Goal: Transaction & Acquisition: Book appointment/travel/reservation

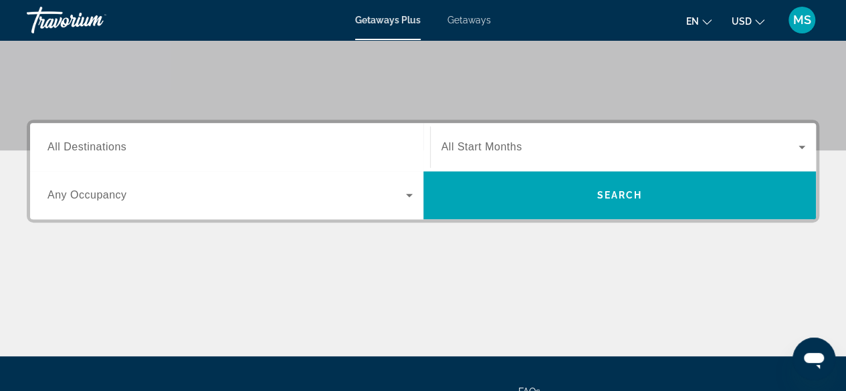
scroll to position [255, 0]
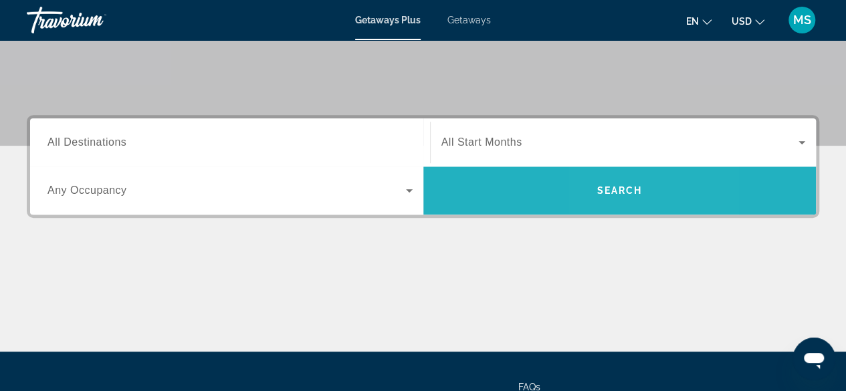
click at [608, 187] on span "Search" at bounding box center [618, 190] width 45 height 11
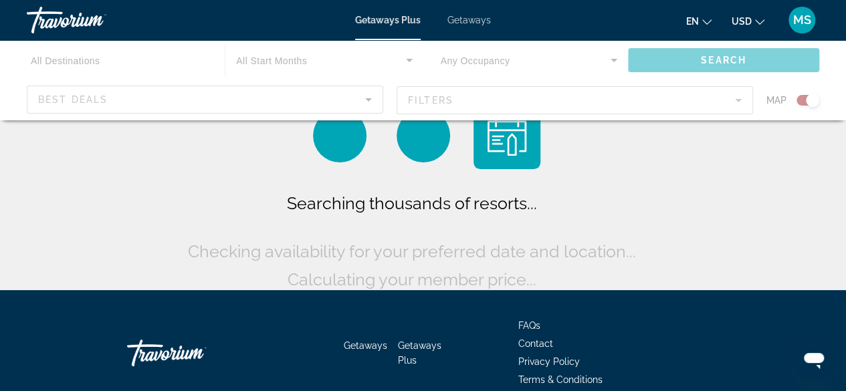
scroll to position [7, 0]
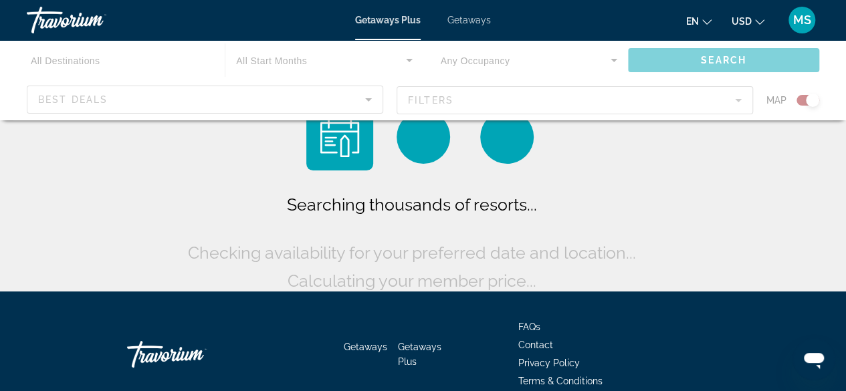
click at [77, 88] on div "Main content" at bounding box center [423, 80] width 846 height 80
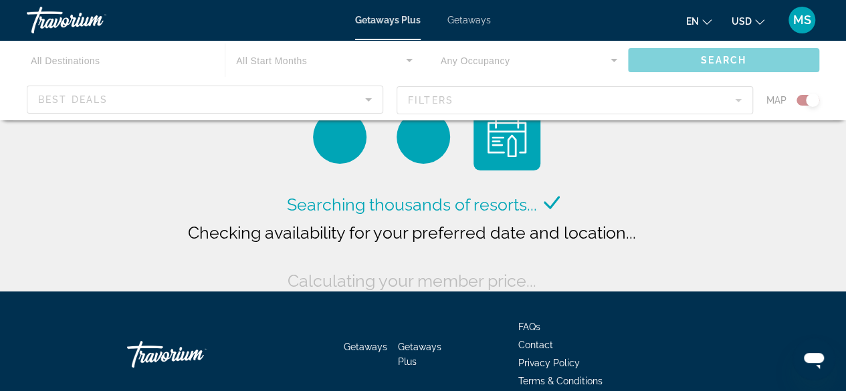
click at [41, 56] on div "Main content" at bounding box center [423, 80] width 846 height 80
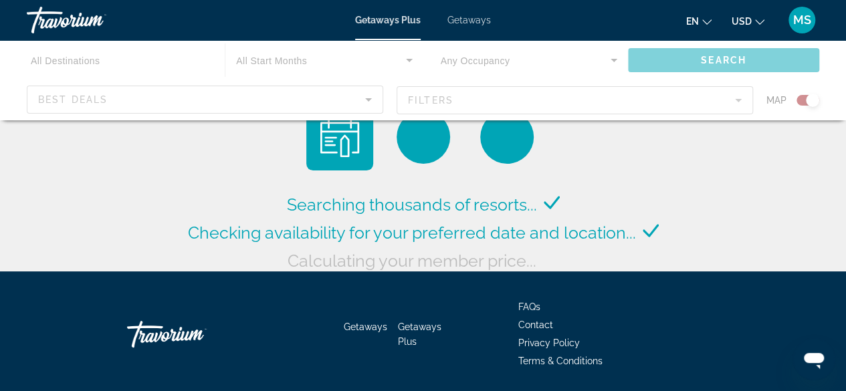
click at [60, 58] on div "Main content" at bounding box center [423, 80] width 846 height 80
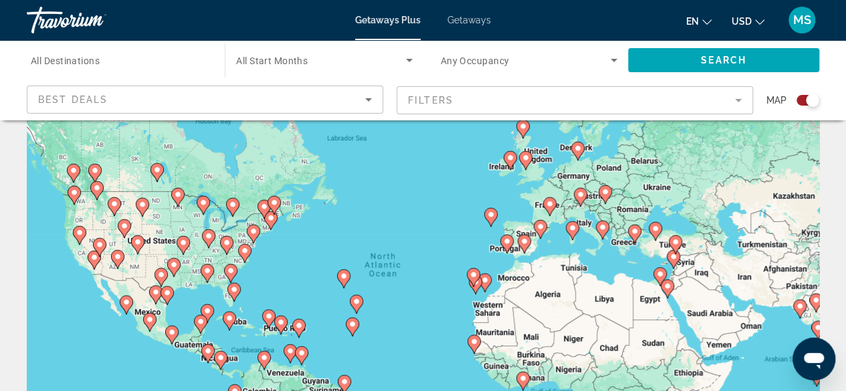
scroll to position [0, 0]
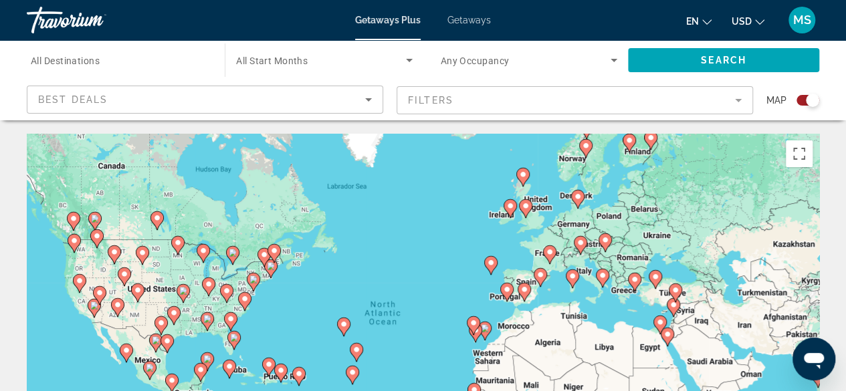
click at [609, 58] on icon "Search widget" at bounding box center [614, 60] width 16 height 16
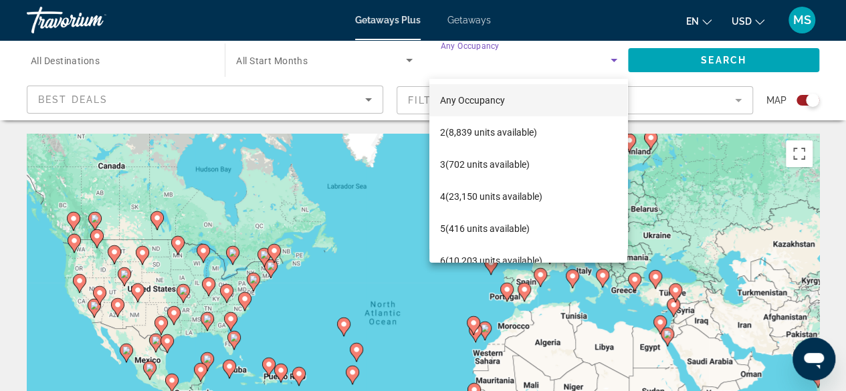
click at [273, 104] on div at bounding box center [423, 195] width 846 height 391
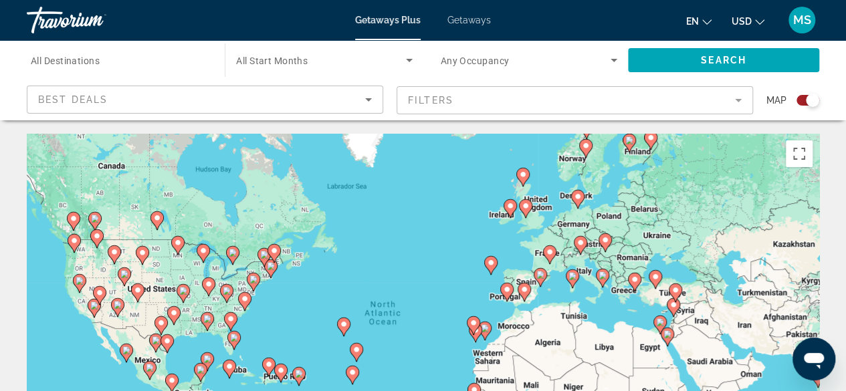
click at [75, 64] on span "All Destinations" at bounding box center [65, 61] width 69 height 11
click at [75, 64] on input "Destination All Destinations" at bounding box center [119, 61] width 177 height 16
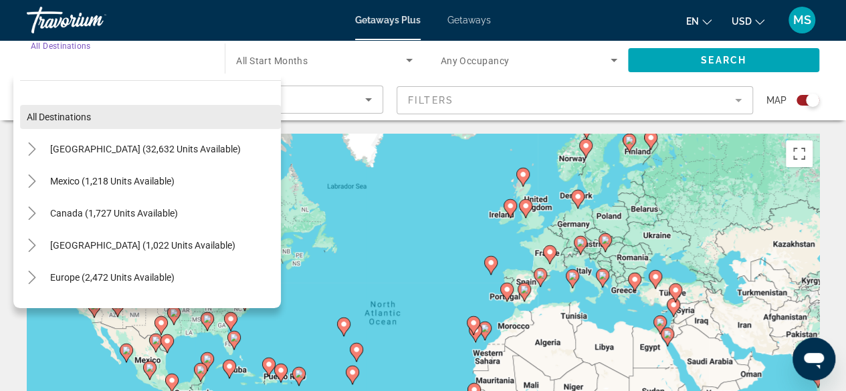
click at [126, 120] on span "Search widget" at bounding box center [150, 117] width 261 height 32
type input "**********"
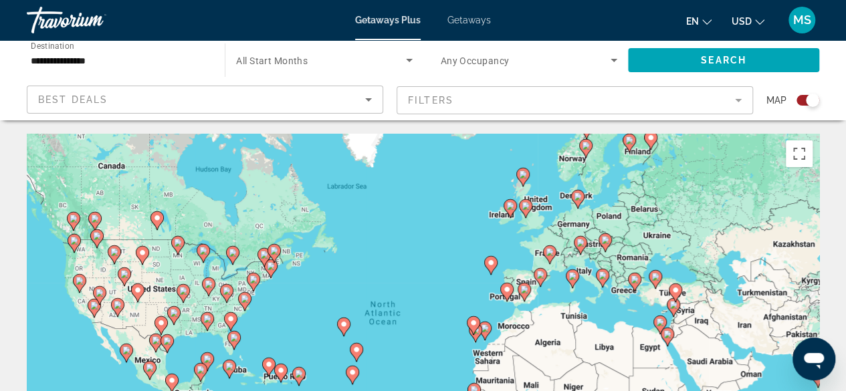
click at [124, 102] on div "Best Deals" at bounding box center [201, 100] width 327 height 16
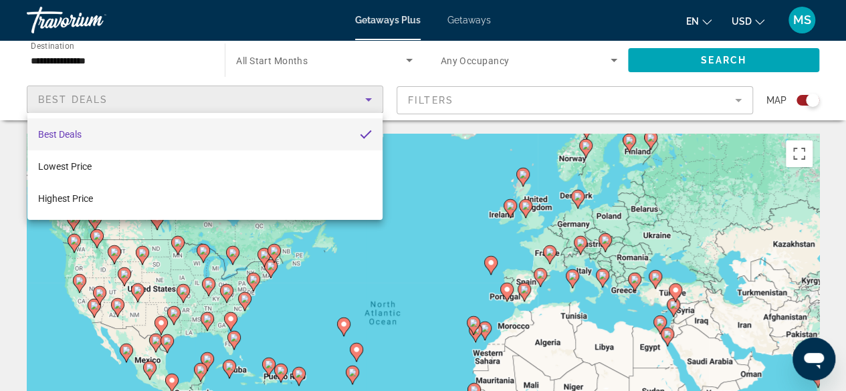
click at [138, 65] on div at bounding box center [423, 195] width 846 height 391
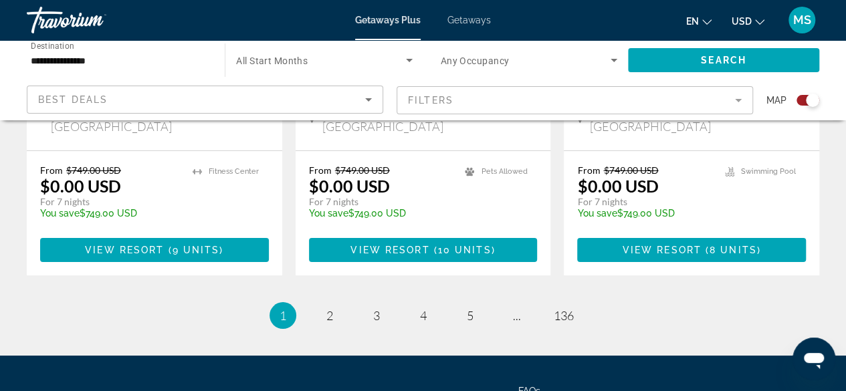
scroll to position [2306, 0]
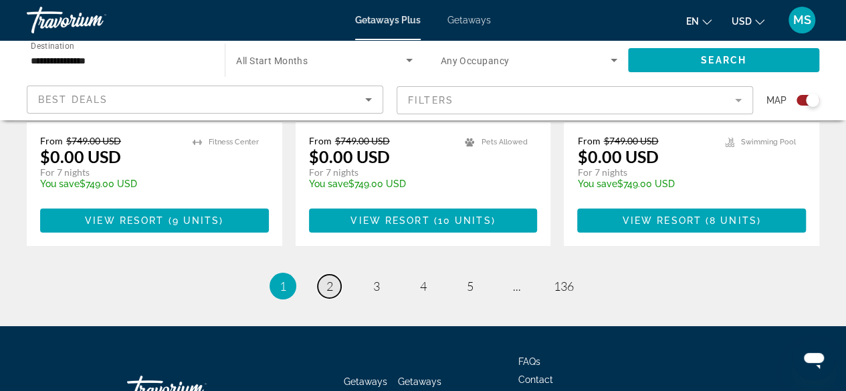
click at [330, 275] on link "page 2" at bounding box center [329, 286] width 23 height 23
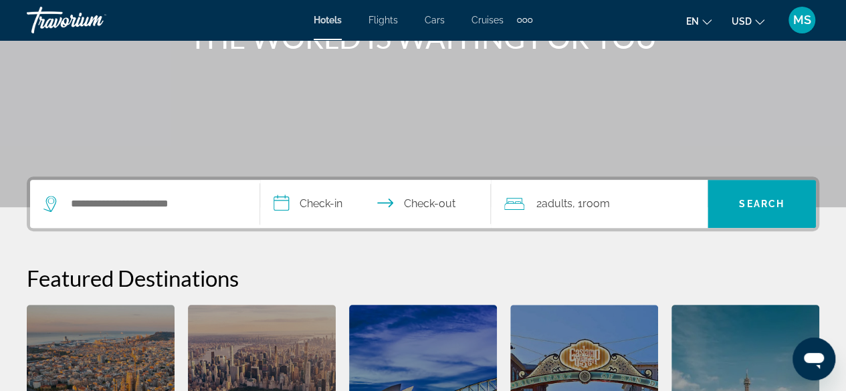
scroll to position [193, 0]
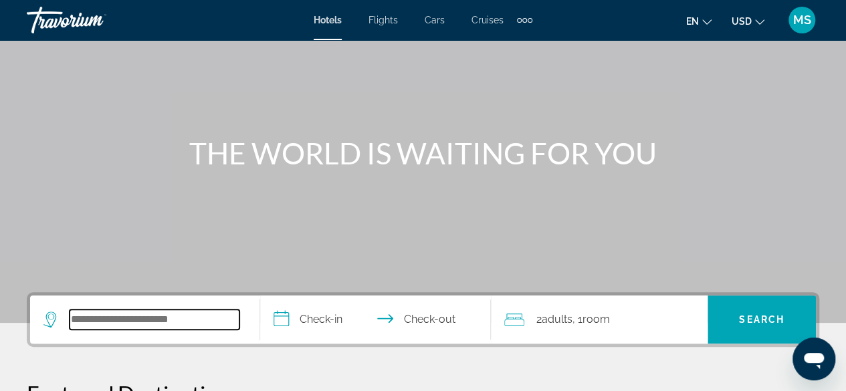
click at [101, 325] on input "Search widget" at bounding box center [155, 320] width 170 height 20
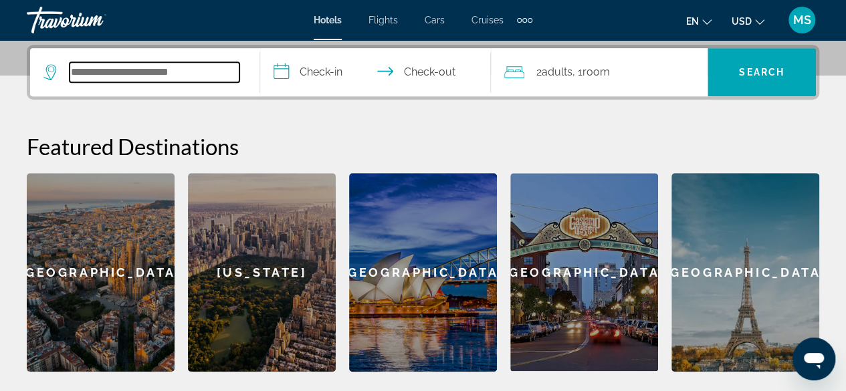
scroll to position [326, 0]
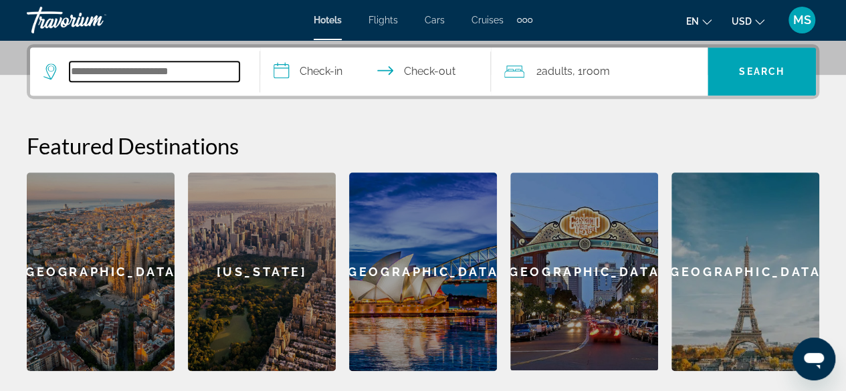
type input "*"
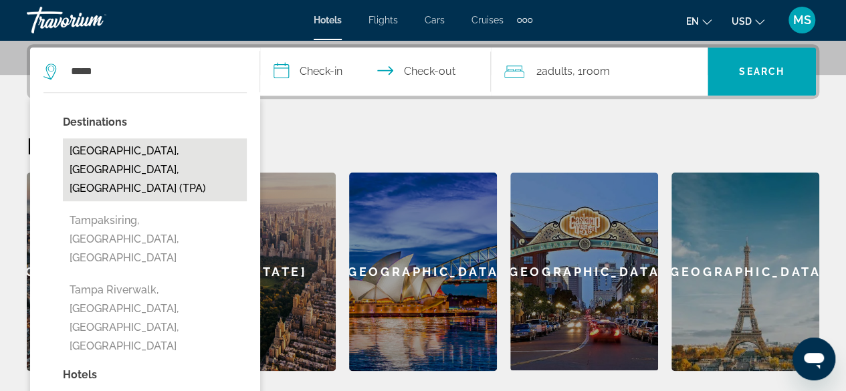
click at [124, 154] on button "Tampa, FL, United States (TPA)" at bounding box center [155, 169] width 184 height 63
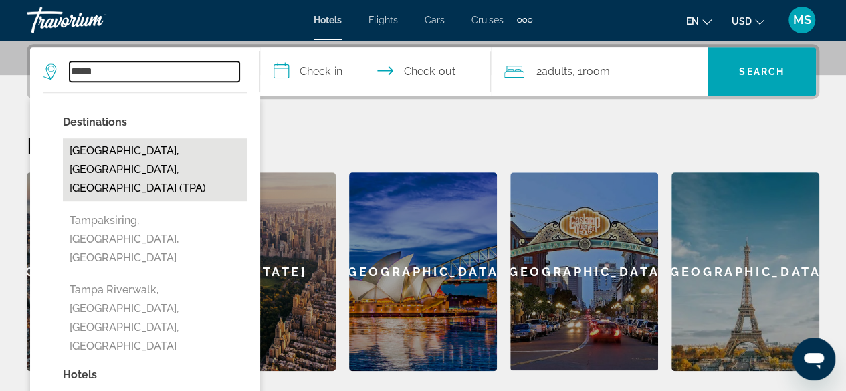
type input "**********"
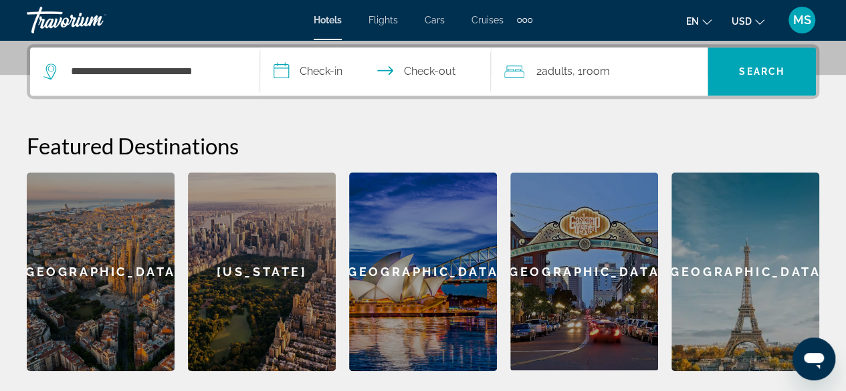
click at [326, 76] on input "**********" at bounding box center [377, 73] width 235 height 52
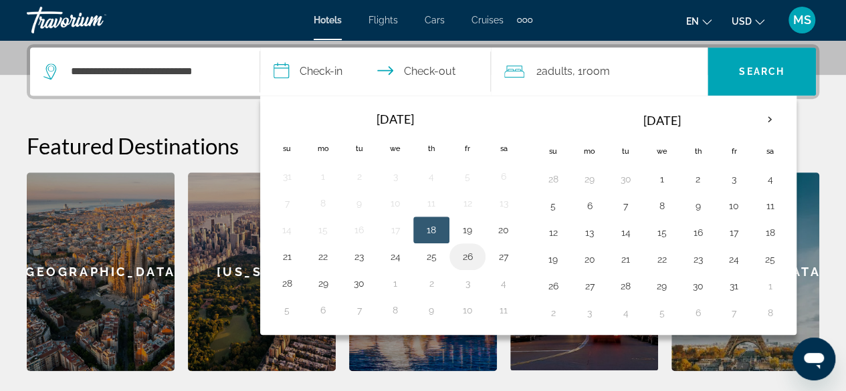
click at [464, 249] on button "26" at bounding box center [467, 256] width 21 height 19
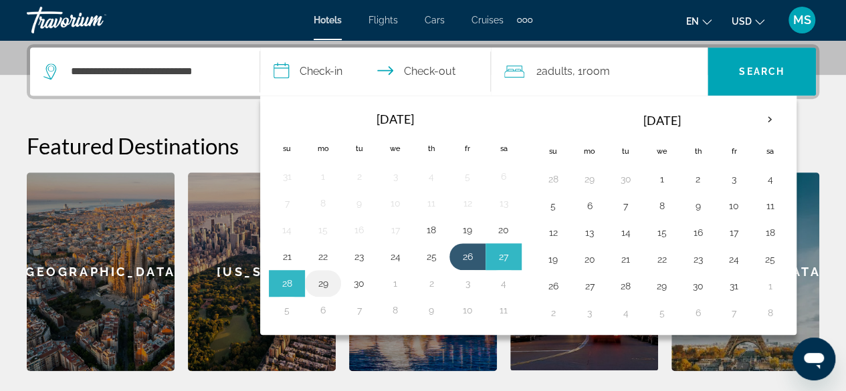
click at [321, 282] on button "29" at bounding box center [322, 283] width 21 height 19
type input "**********"
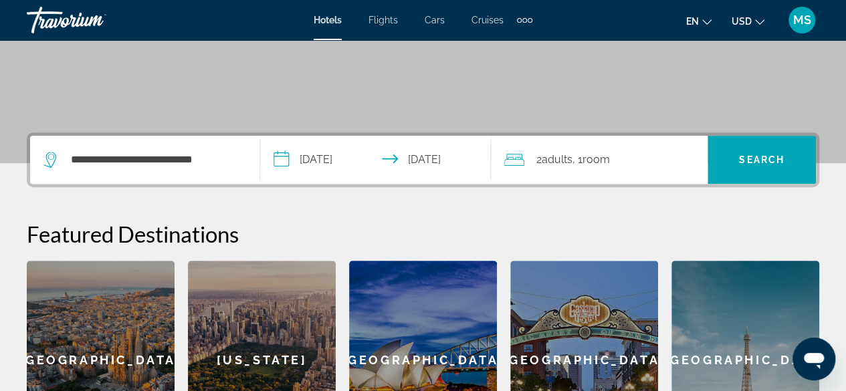
scroll to position [236, 0]
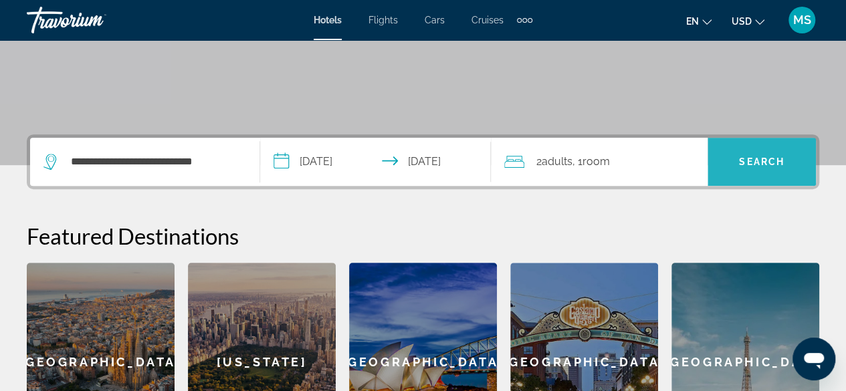
click at [764, 165] on span "Search" at bounding box center [761, 161] width 45 height 11
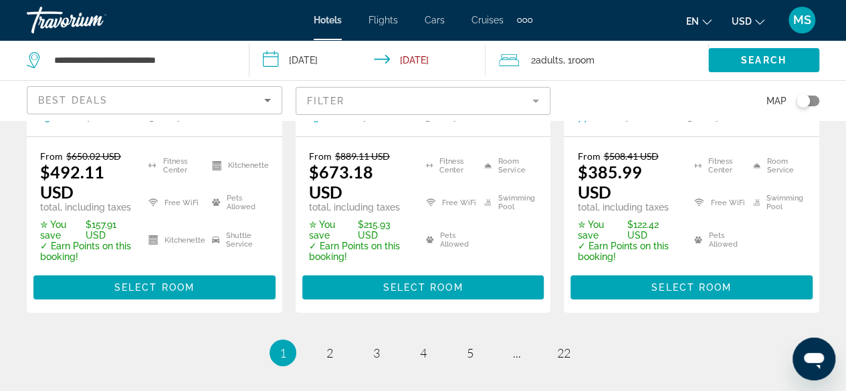
scroll to position [2105, 0]
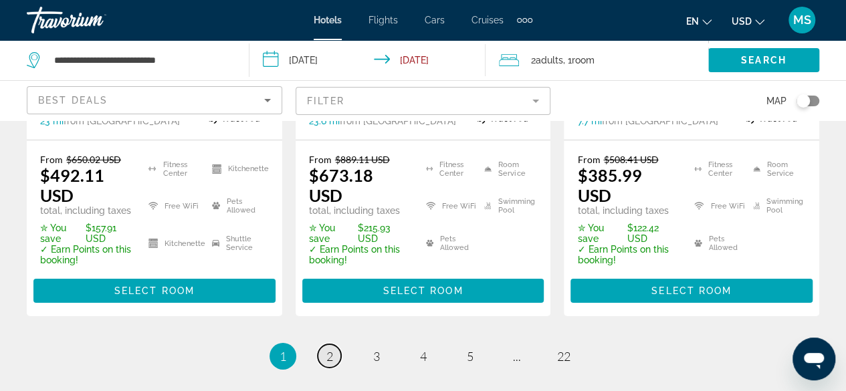
click at [333, 344] on link "page 2" at bounding box center [329, 355] width 23 height 23
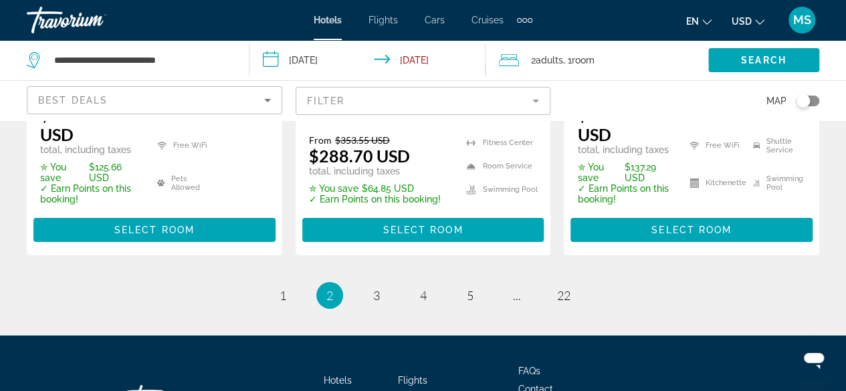
scroll to position [2130, 0]
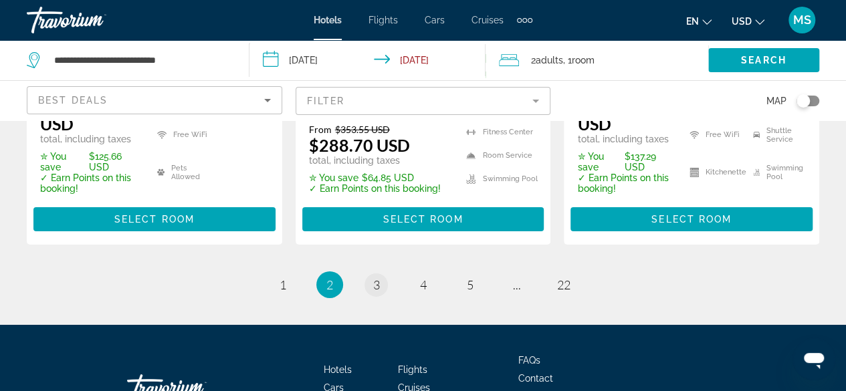
click at [378, 278] on span "3" at bounding box center [376, 285] width 7 height 15
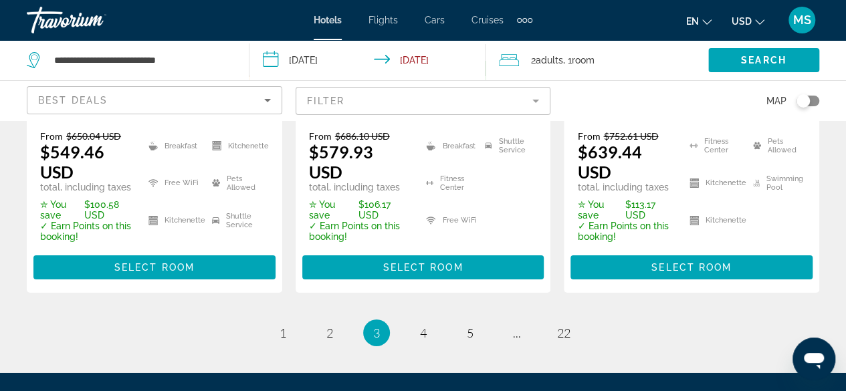
scroll to position [2090, 0]
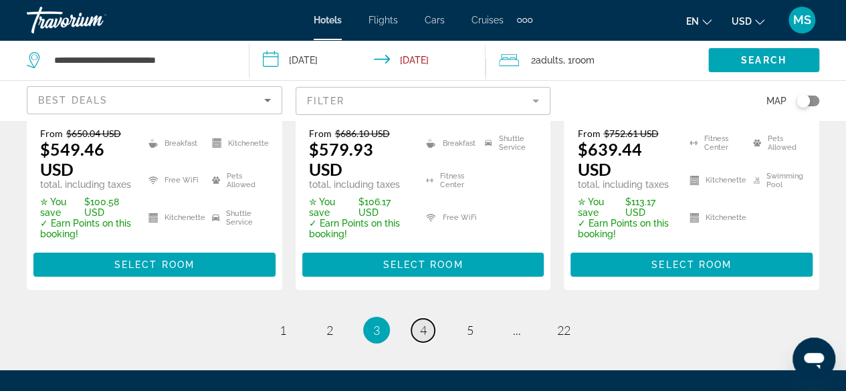
click at [432, 319] on link "page 4" at bounding box center [422, 330] width 23 height 23
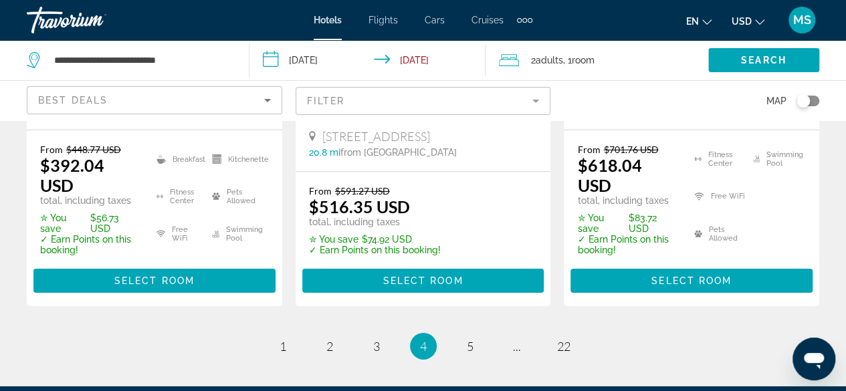
scroll to position [2072, 0]
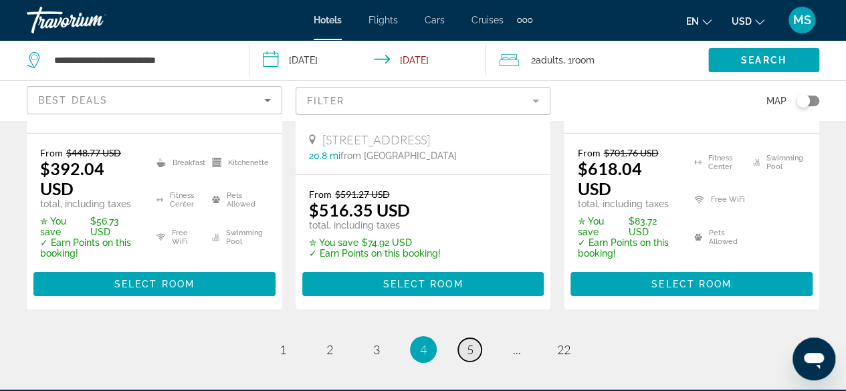
click at [473, 342] on span "5" at bounding box center [470, 349] width 7 height 15
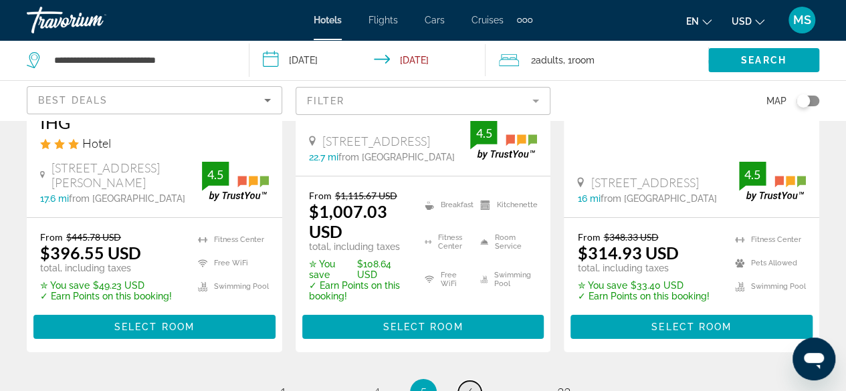
scroll to position [2102, 0]
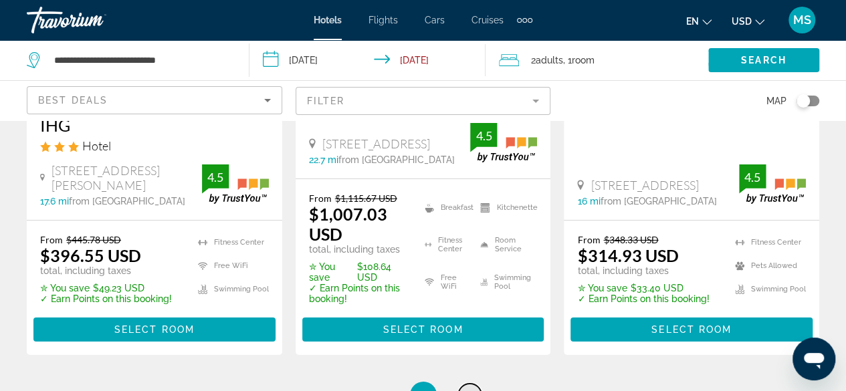
click at [471, 388] on span "6" at bounding box center [470, 395] width 7 height 15
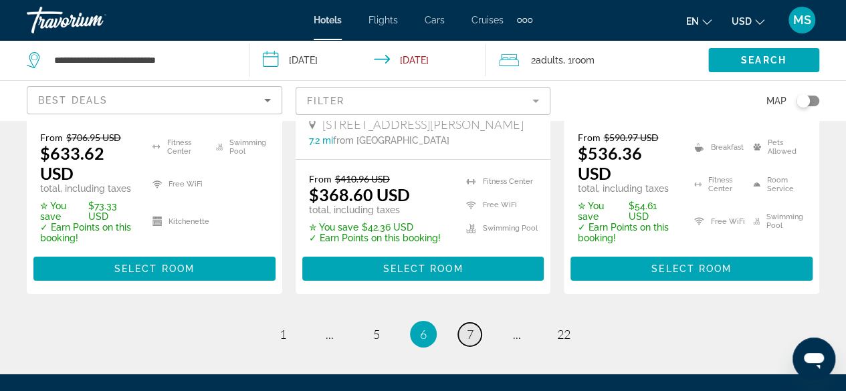
scroll to position [2133, 0]
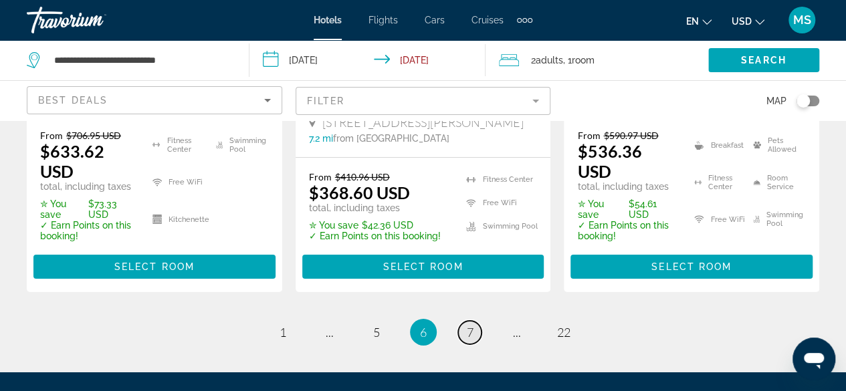
click at [467, 325] on span "7" at bounding box center [470, 332] width 7 height 15
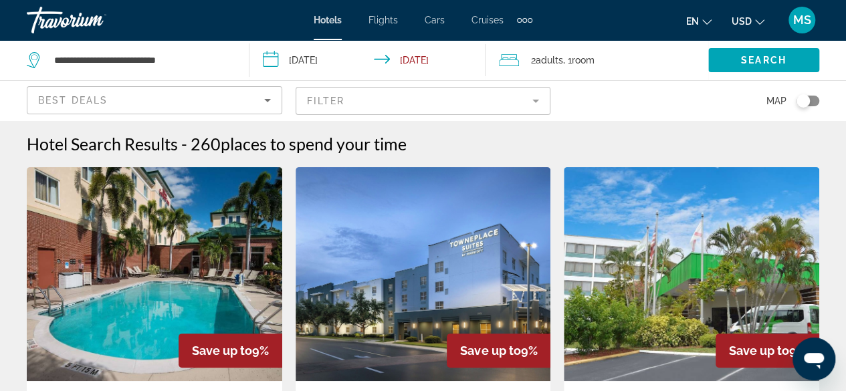
click at [327, 21] on span "Hotels" at bounding box center [328, 20] width 28 height 11
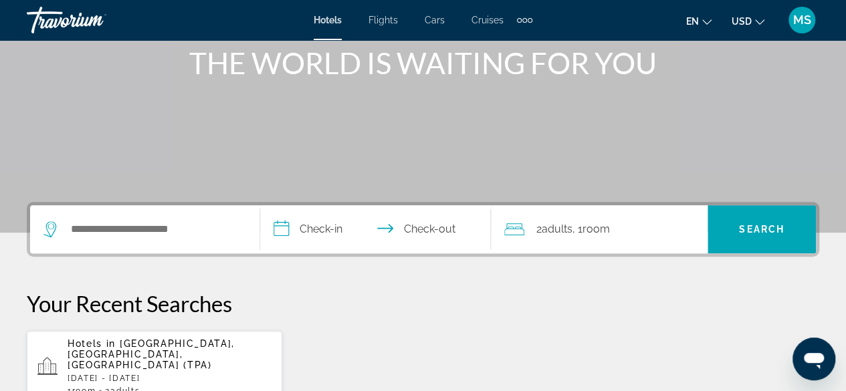
scroll to position [180, 0]
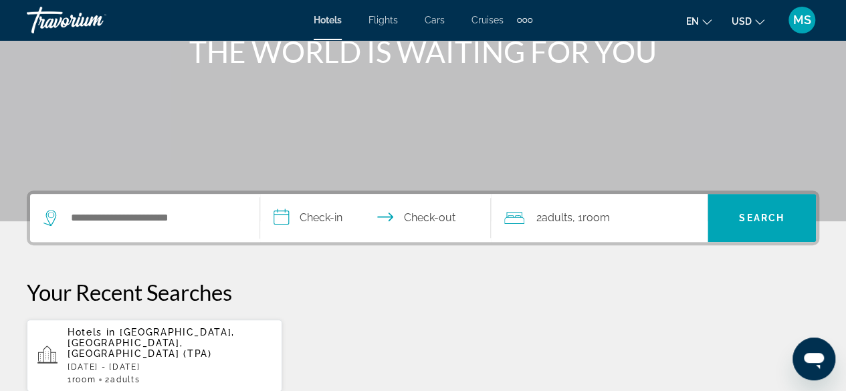
click at [346, 294] on p "Your Recent Searches" at bounding box center [423, 292] width 792 height 27
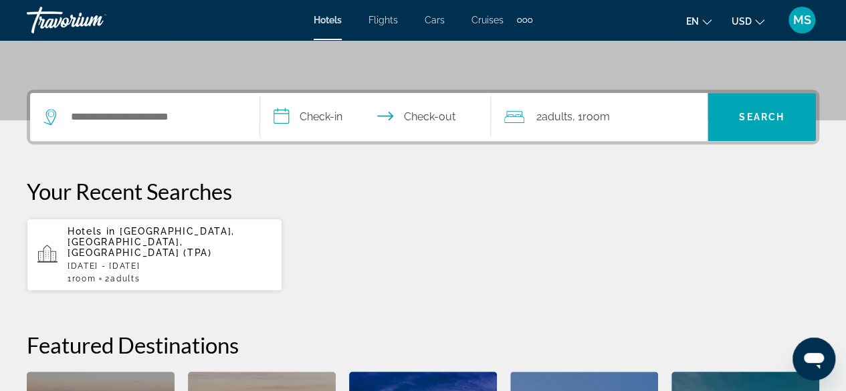
scroll to position [281, 0]
click at [189, 247] on div "Hotels in Tampa, FL, United States (TPA) Fri, 26 Sep - Mon, 29 Sep 1 Room rooms…" at bounding box center [170, 255] width 204 height 58
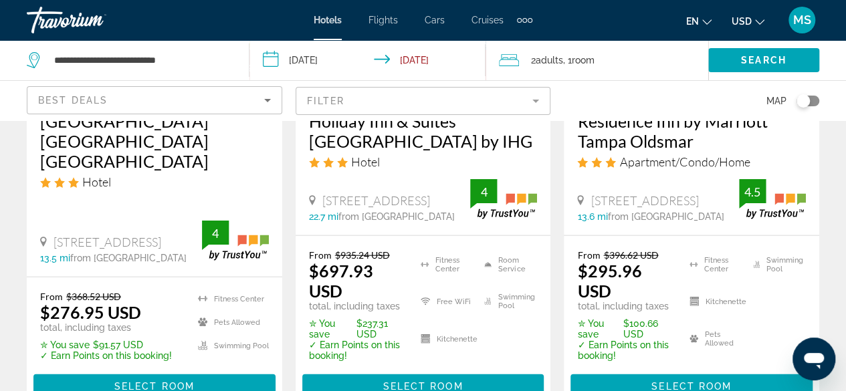
scroll to position [1418, 0]
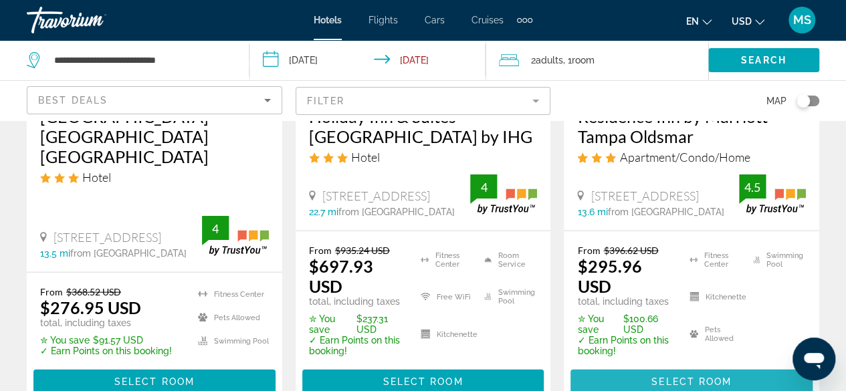
click at [699, 376] on span "Select Room" at bounding box center [691, 381] width 80 height 11
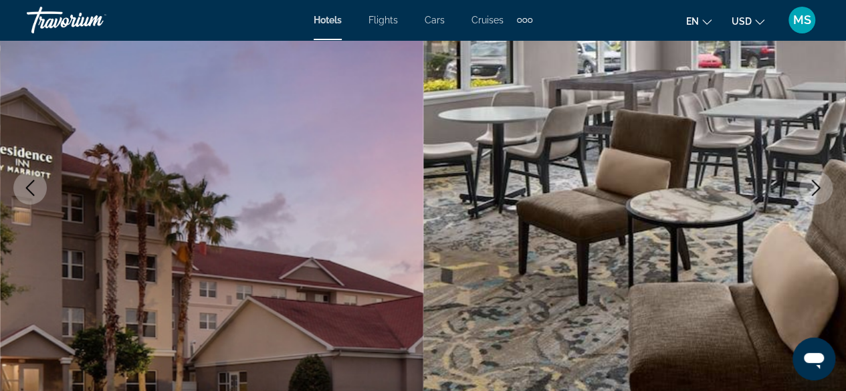
scroll to position [170, 0]
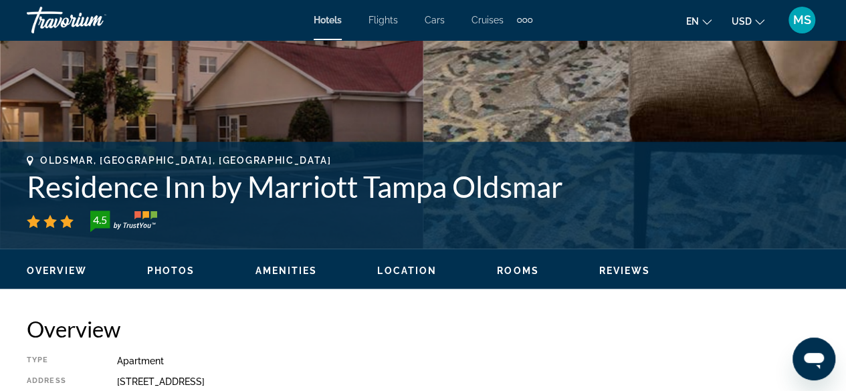
click at [530, 265] on span "Rooms" at bounding box center [518, 270] width 42 height 11
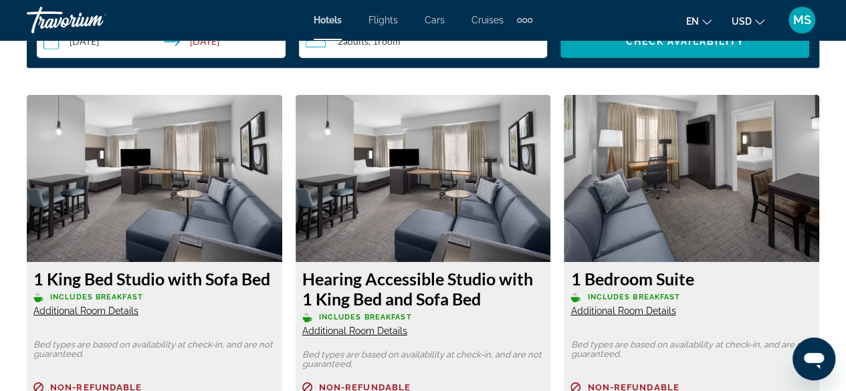
scroll to position [2033, 0]
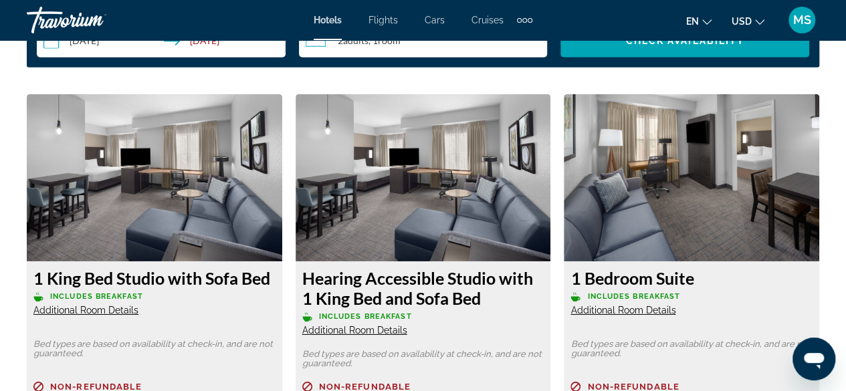
click at [502, 284] on h3 "Hearing Accessible Studio with 1 King Bed and Sofa Bed" at bounding box center [423, 288] width 242 height 40
click at [258, 290] on div "1 King Bed Studio with Sofa Bed Includes Breakfast Additional Room Details" at bounding box center [154, 292] width 242 height 48
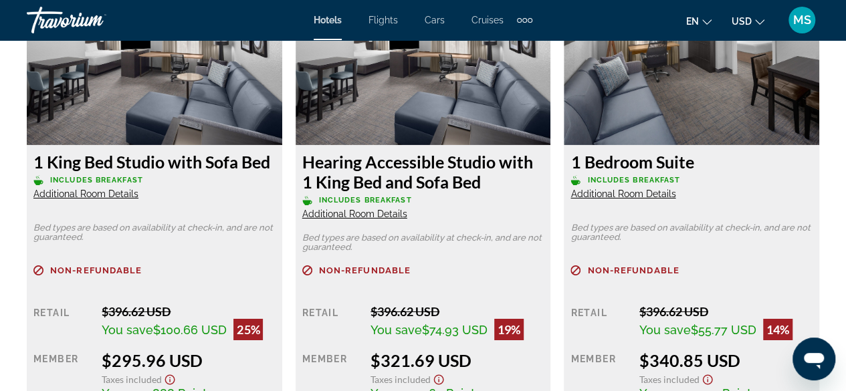
scroll to position [2130, 0]
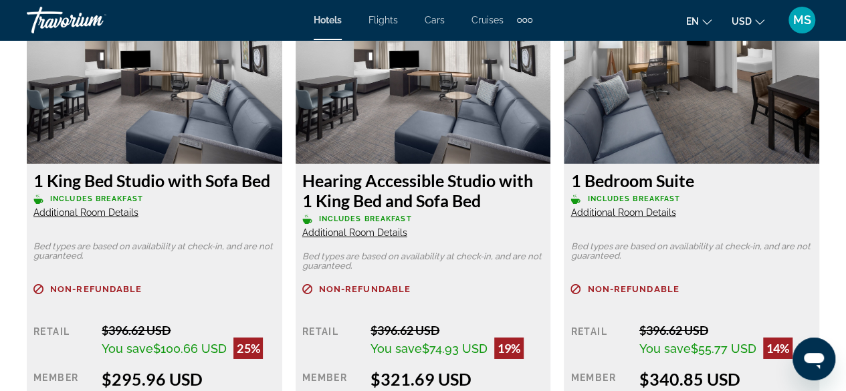
click at [391, 23] on span "Flights" at bounding box center [382, 20] width 29 height 11
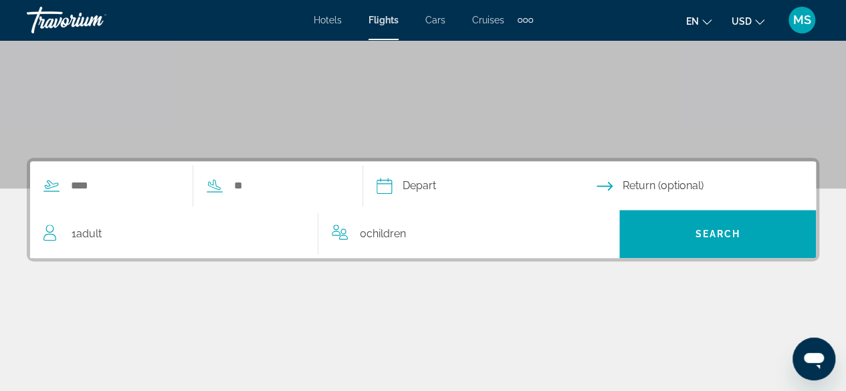
scroll to position [213, 0]
click at [83, 189] on input "Search widget" at bounding box center [125, 186] width 110 height 20
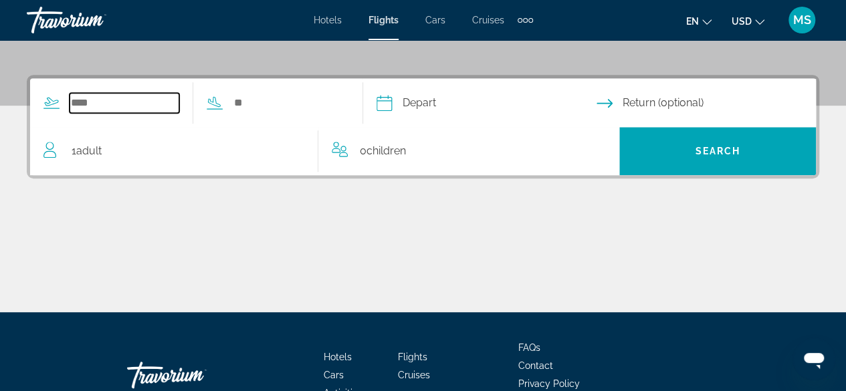
scroll to position [326, 0]
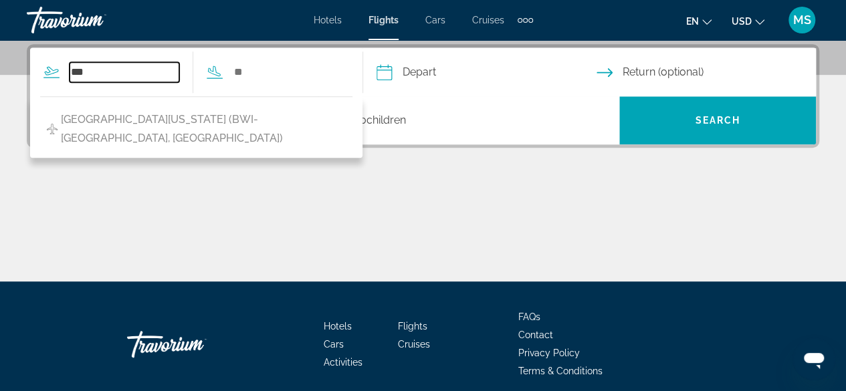
type input "***"
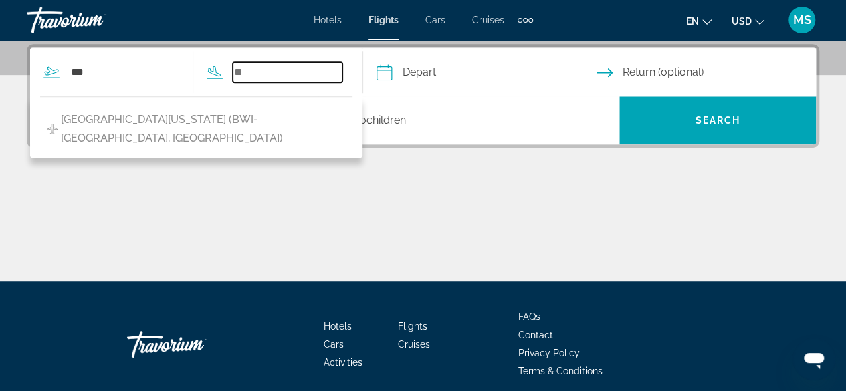
click at [282, 78] on input "Search widget" at bounding box center [288, 72] width 110 height 20
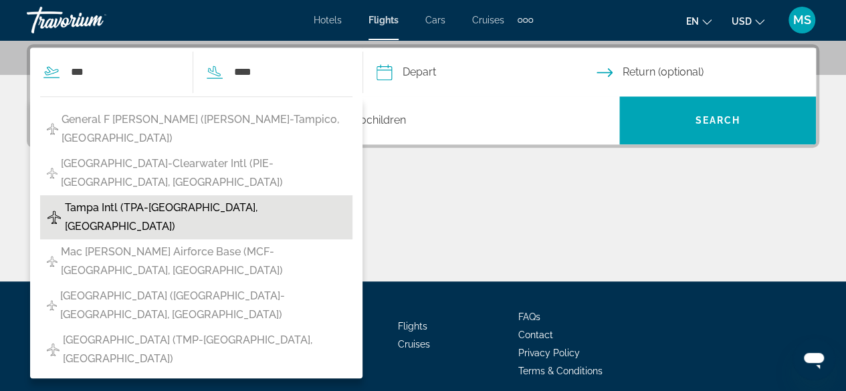
click at [215, 199] on span "Tampa Intl (TPA-Tampa, United States of America)" at bounding box center [205, 217] width 281 height 37
type input "**********"
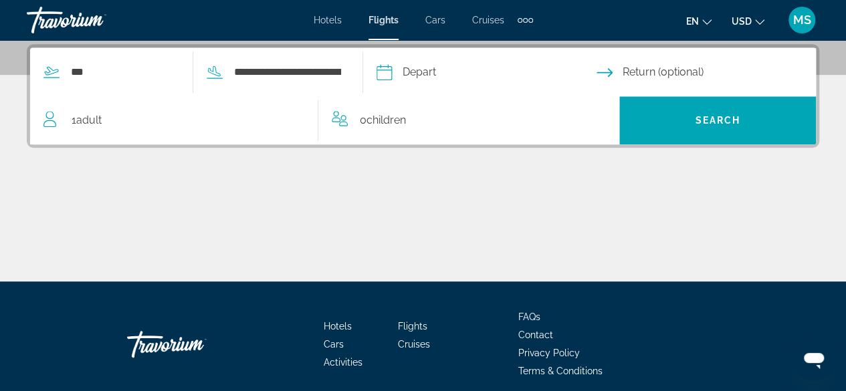
click at [481, 70] on input "Depart date" at bounding box center [485, 74] width 225 height 52
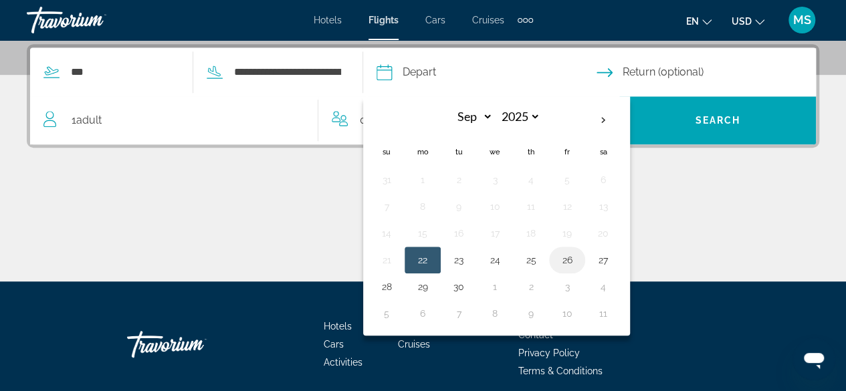
click at [578, 263] on button "26" at bounding box center [566, 260] width 21 height 19
type input "**********"
select select "*"
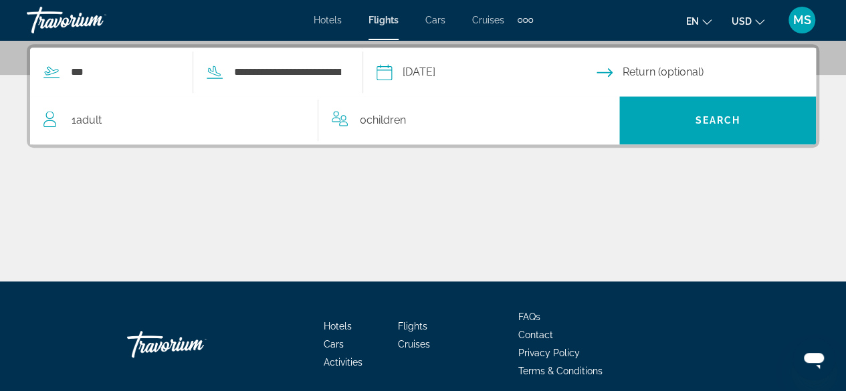
click at [677, 74] on input "Return date" at bounding box center [708, 74] width 225 height 52
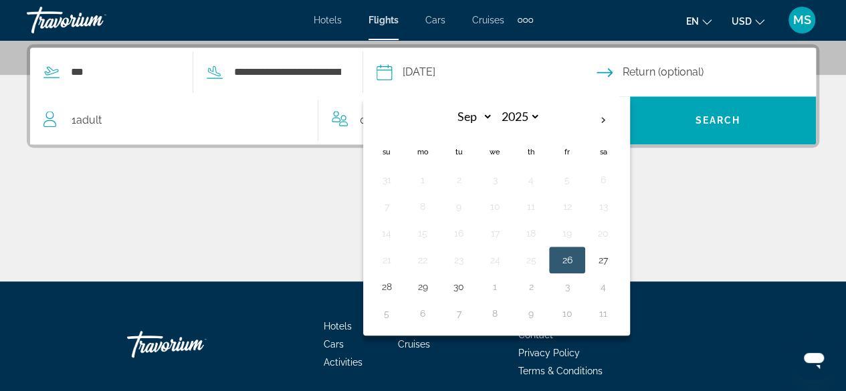
click at [433, 288] on button "29" at bounding box center [422, 287] width 21 height 19
type input "**********"
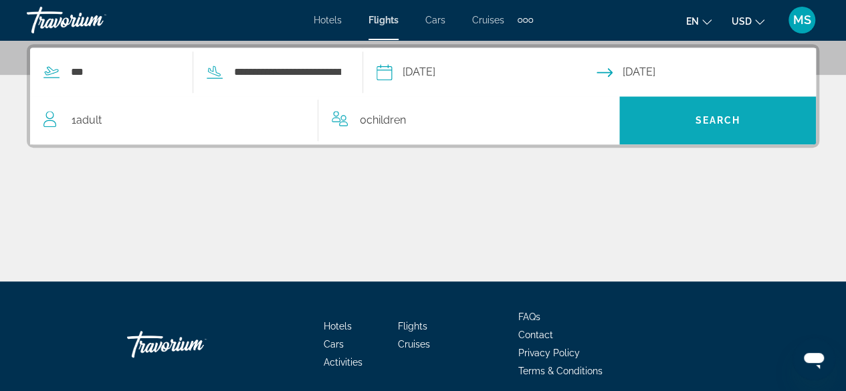
click at [705, 116] on span "Search" at bounding box center [717, 120] width 45 height 11
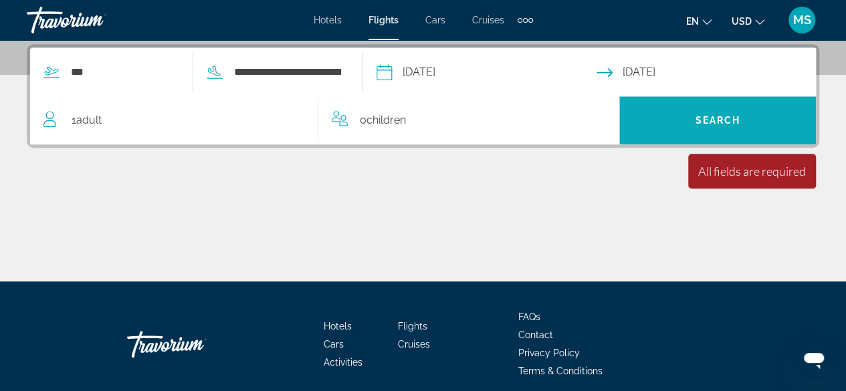
click at [721, 116] on span "Search" at bounding box center [717, 120] width 45 height 11
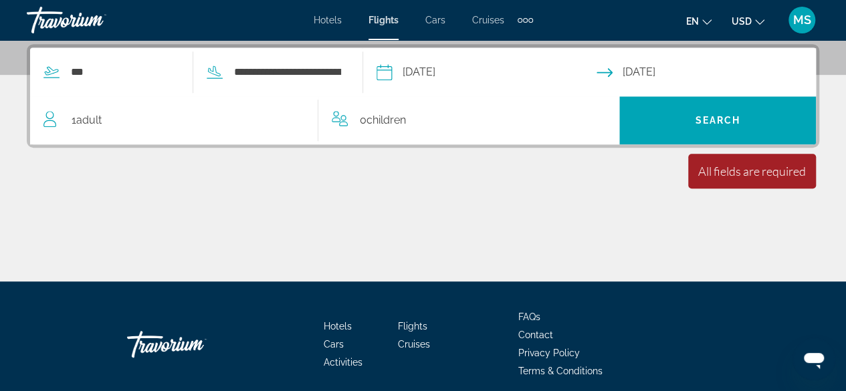
click at [753, 173] on div "All fields are required" at bounding box center [752, 171] width 108 height 15
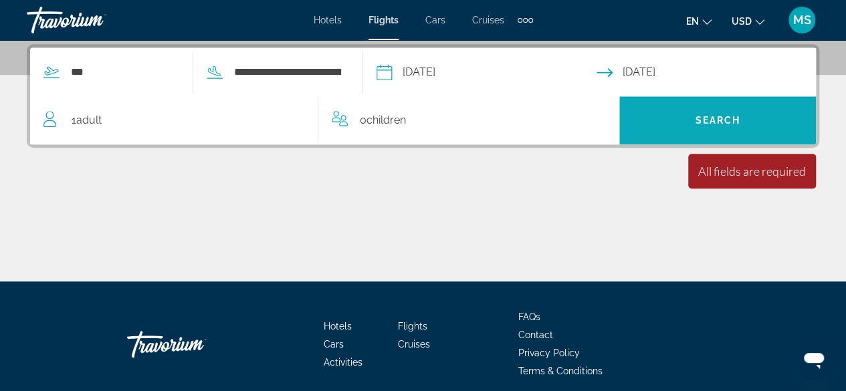
click at [716, 110] on span "Search widget" at bounding box center [717, 120] width 197 height 32
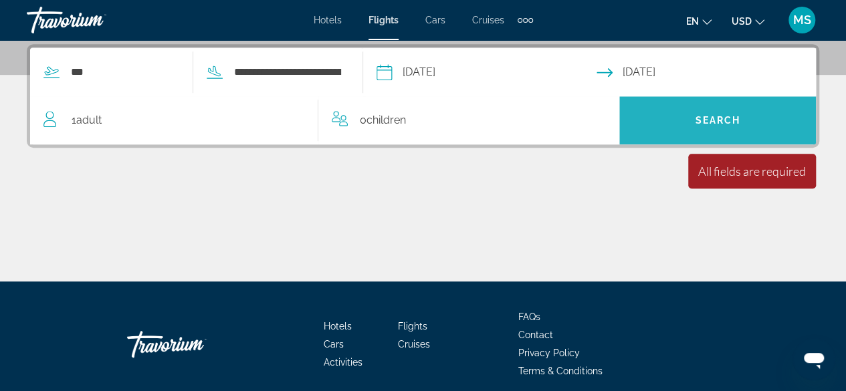
click at [728, 112] on span "Search widget" at bounding box center [717, 120] width 197 height 32
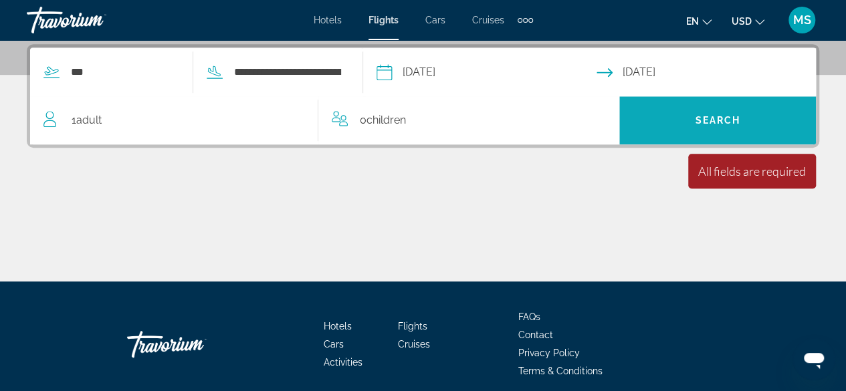
click at [726, 118] on span "Search" at bounding box center [717, 120] width 45 height 11
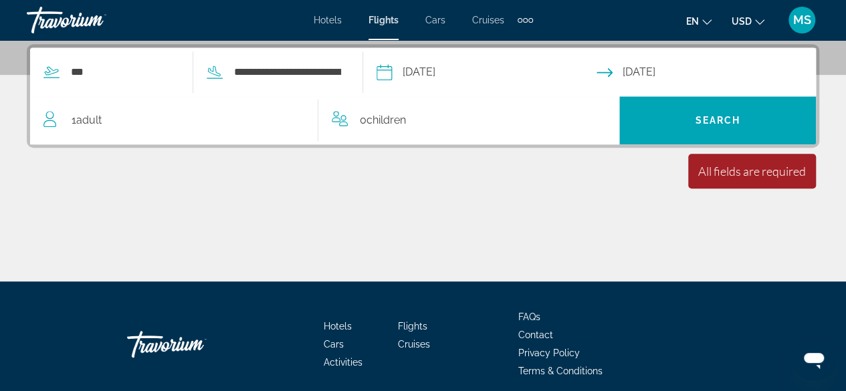
click at [776, 183] on div "All fields are required Children ages are required" at bounding box center [752, 171] width 128 height 35
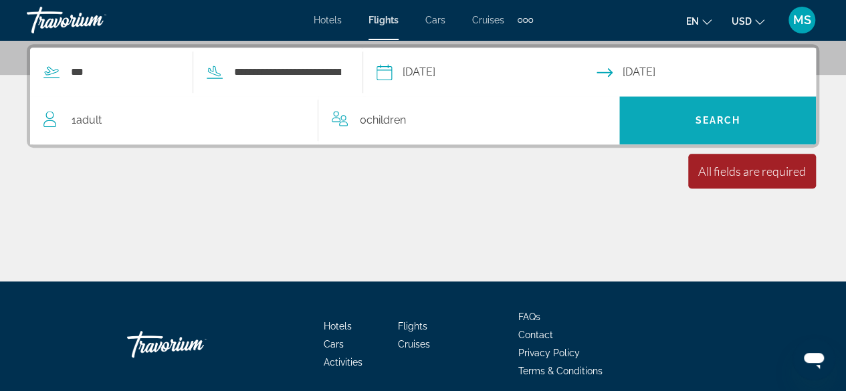
click at [707, 120] on span "Search" at bounding box center [717, 120] width 45 height 11
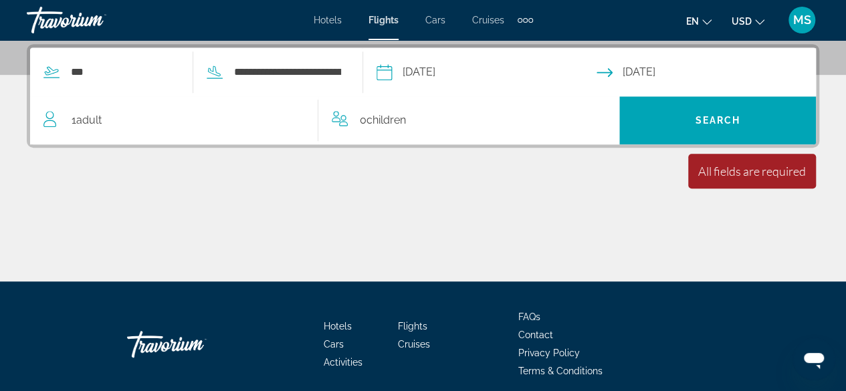
click at [762, 168] on div "All fields are required" at bounding box center [752, 171] width 108 height 15
click at [766, 186] on div "All fields are required Children ages are required" at bounding box center [752, 171] width 128 height 35
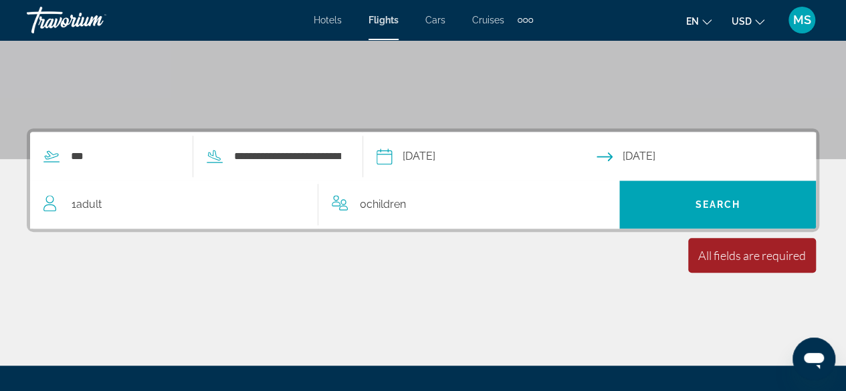
scroll to position [243, 0]
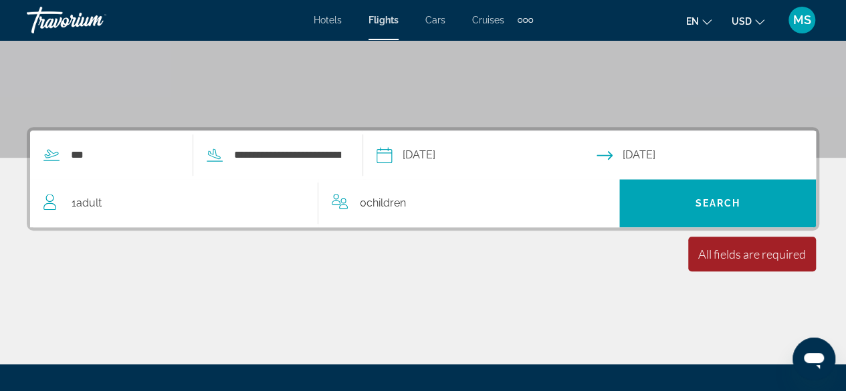
click at [90, 202] on span "Adult" at bounding box center [88, 203] width 25 height 13
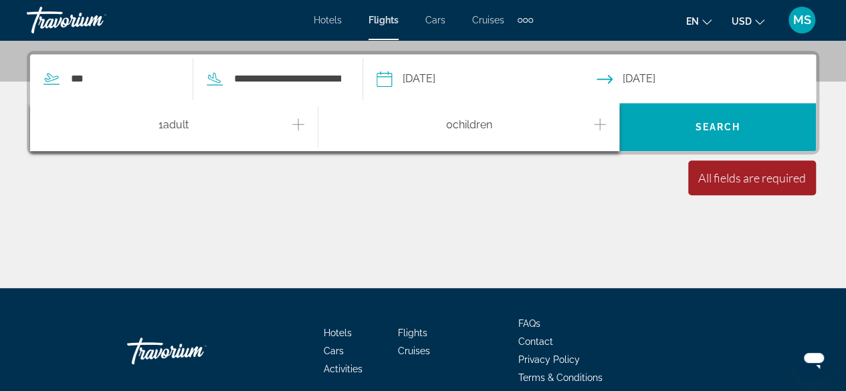
scroll to position [326, 0]
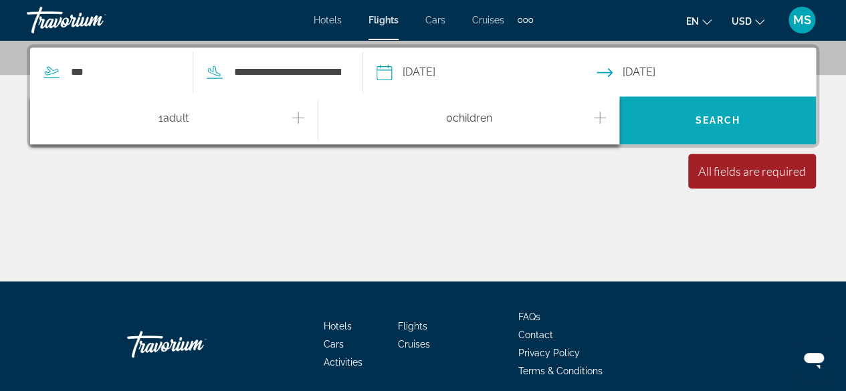
click at [732, 120] on span "Search" at bounding box center [717, 120] width 45 height 11
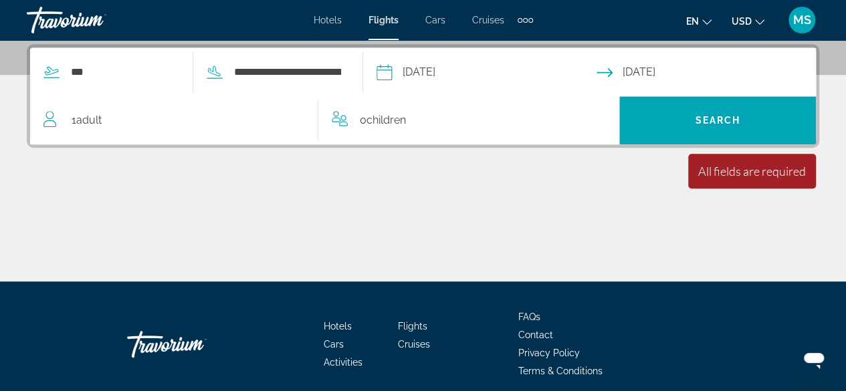
click at [773, 179] on div "All fields are required Children ages are required" at bounding box center [752, 171] width 128 height 35
click at [772, 182] on div "All fields are required Children ages are required" at bounding box center [752, 171] width 128 height 35
click at [762, 189] on div "Main content" at bounding box center [423, 231] width 792 height 100
click at [86, 72] on input "***" at bounding box center [125, 72] width 110 height 20
click at [108, 74] on input "***" at bounding box center [125, 72] width 110 height 20
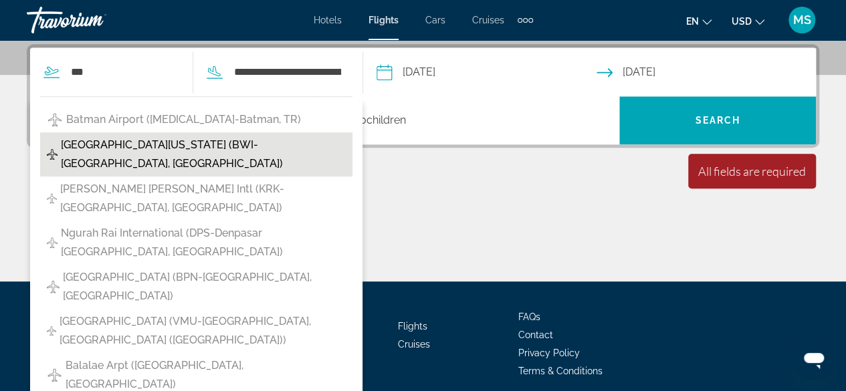
click at [107, 149] on span "Baltimore Washington Intl Airport (BWI-Baltimore, United States of America)" at bounding box center [203, 154] width 285 height 37
type input "**********"
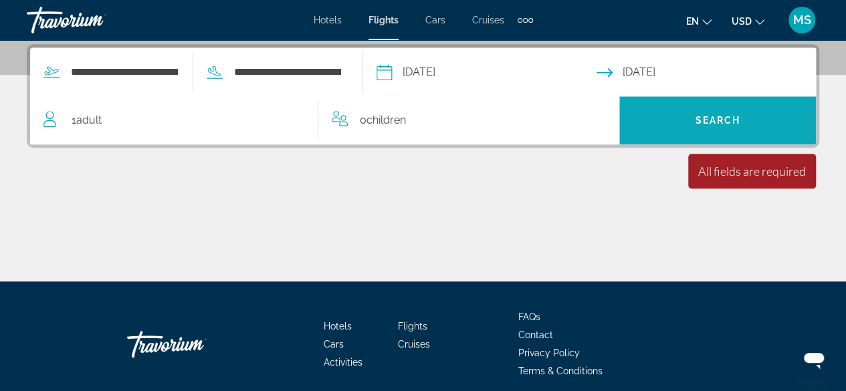
click at [724, 131] on span "Search widget" at bounding box center [717, 120] width 197 height 32
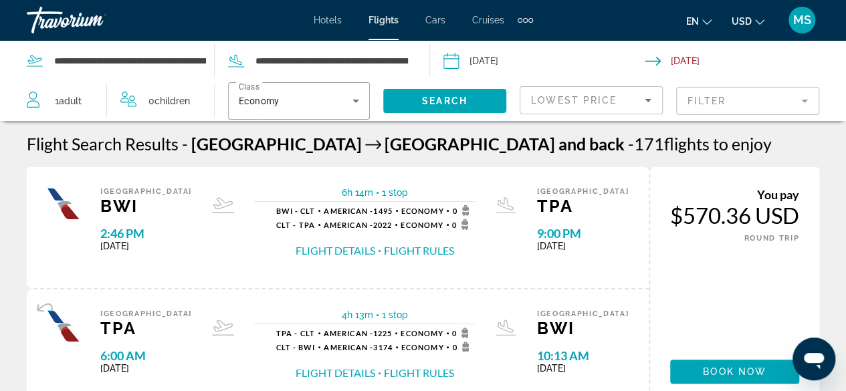
click at [586, 105] on div "Lowest Price" at bounding box center [588, 100] width 114 height 16
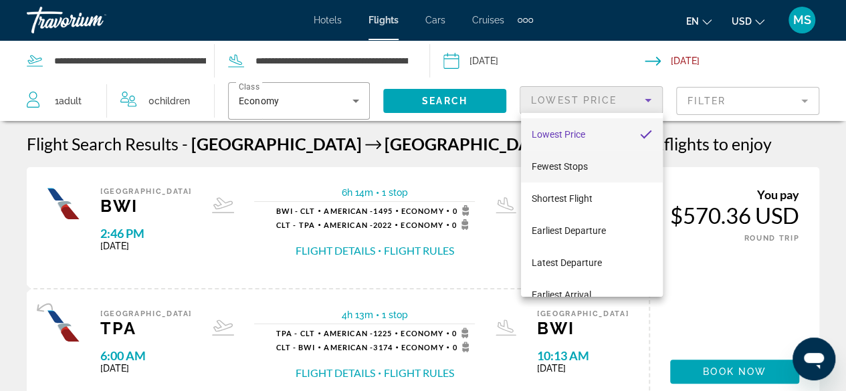
click at [576, 177] on mat-option "Fewest Stops" at bounding box center [592, 166] width 142 height 32
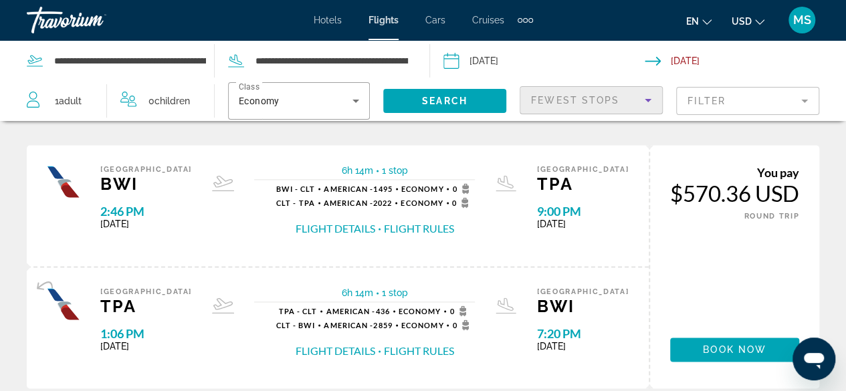
scroll to position [843, 0]
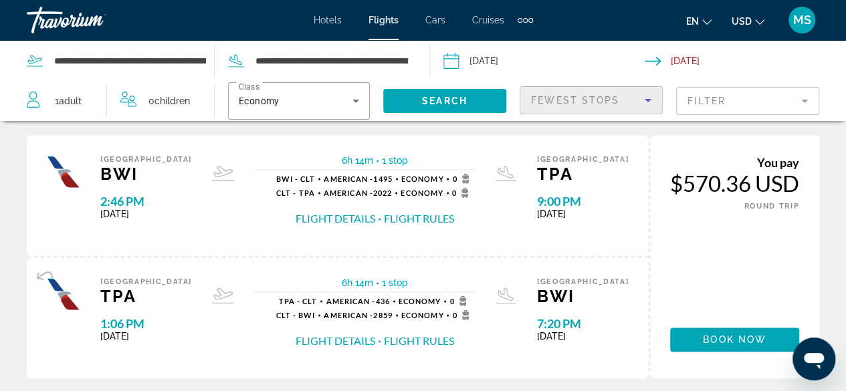
click at [416, 211] on button "Flight Rules" at bounding box center [419, 218] width 70 height 15
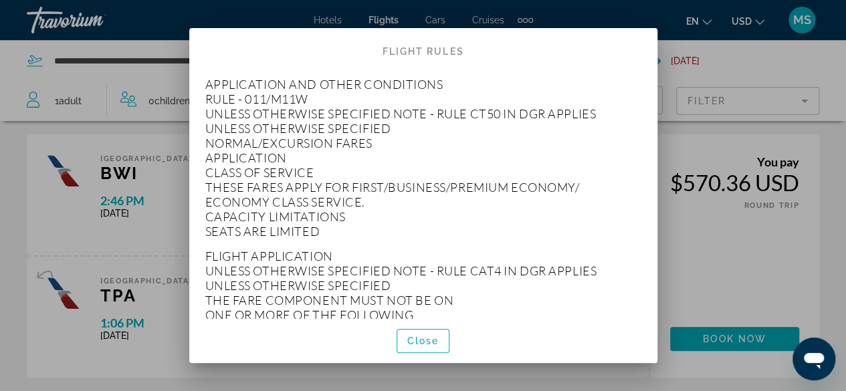
scroll to position [0, 0]
click at [163, 203] on div at bounding box center [423, 195] width 846 height 391
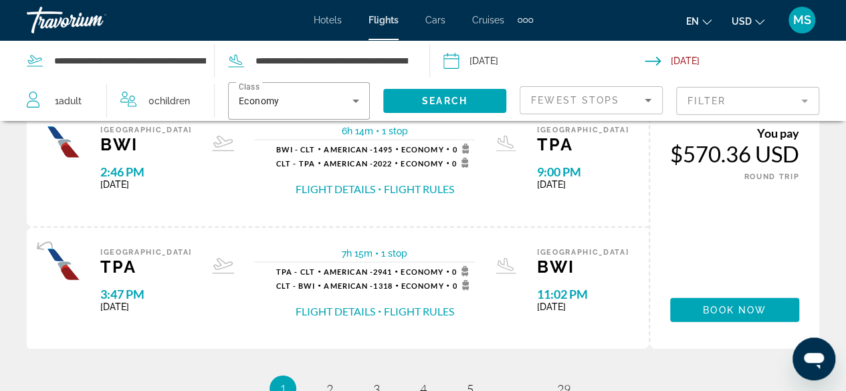
scroll to position [1418, 0]
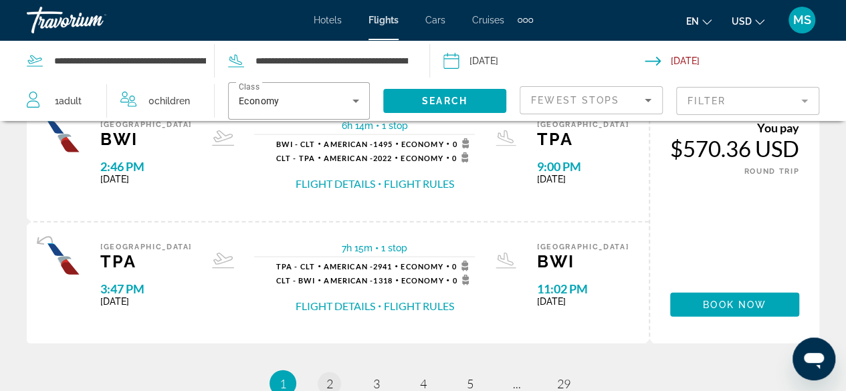
click at [319, 385] on link "page 2" at bounding box center [329, 383] width 23 height 23
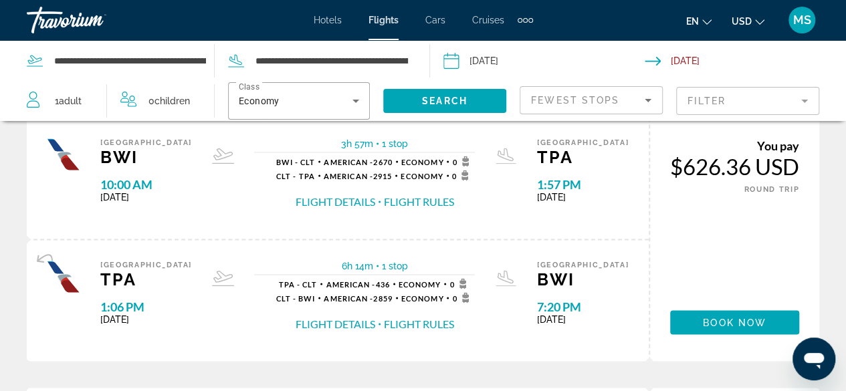
scroll to position [1131, 0]
click at [585, 344] on div "Tampa TPA 1:06 PM Mon Sep 29, 2025 6h 14m 1 stop 1 stop TPA - CLT American - 43…" at bounding box center [338, 299] width 622 height 121
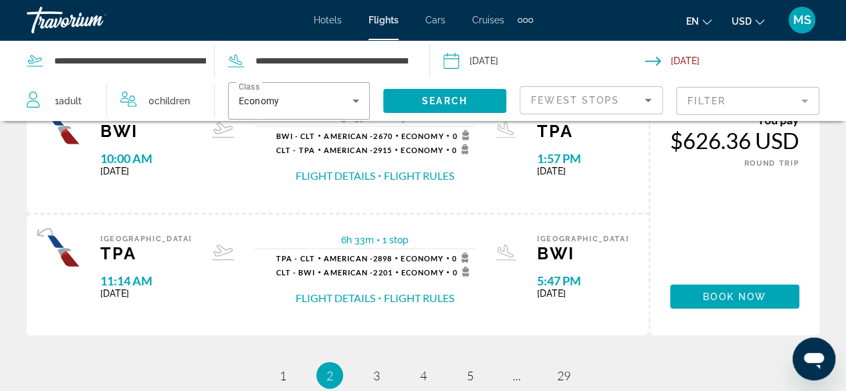
scroll to position [1424, 0]
